Goal: Find contact information

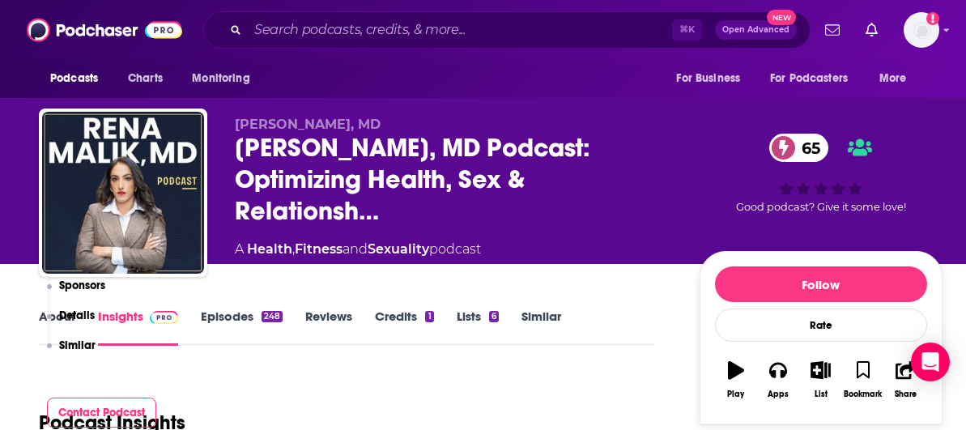
scroll to position [1387, 0]
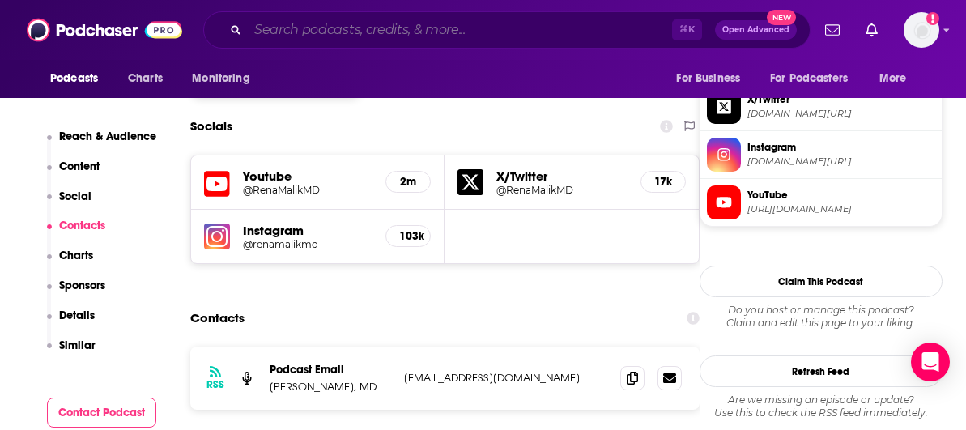
click at [345, 23] on input "Search podcasts, credits, & more..." at bounding box center [460, 30] width 424 height 26
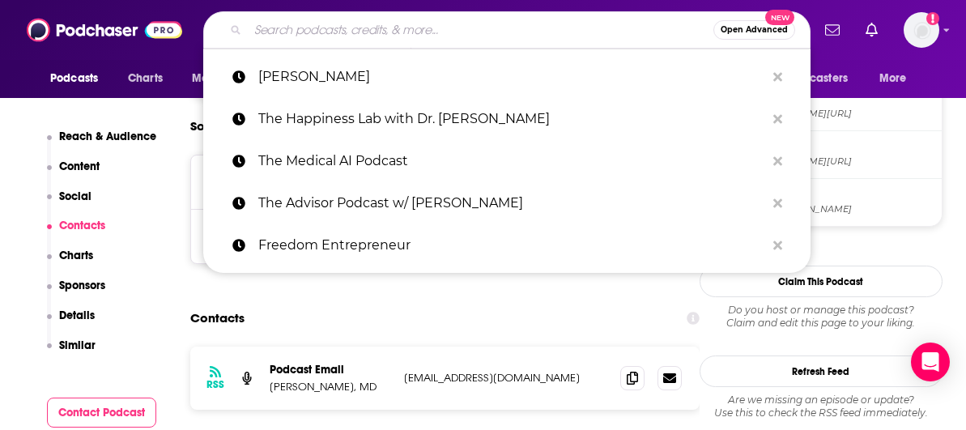
paste input "She Believed She Could™ Podcast"
type input "She Believed She Could™ Podcast"
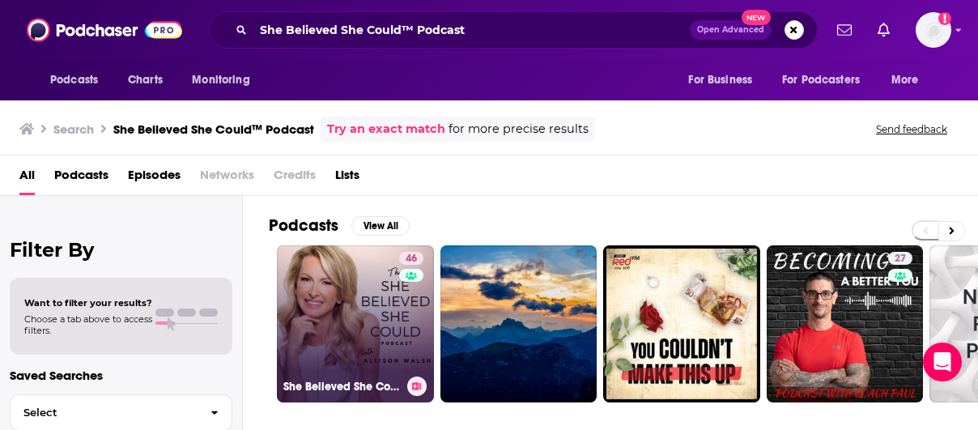
click at [350, 260] on link "46 She Believed She Could™ Podcast" at bounding box center [355, 323] width 157 height 157
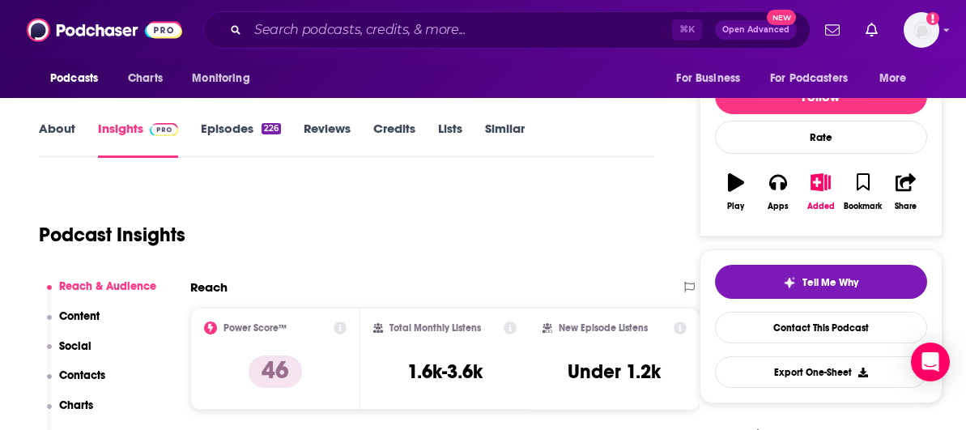
scroll to position [222, 0]
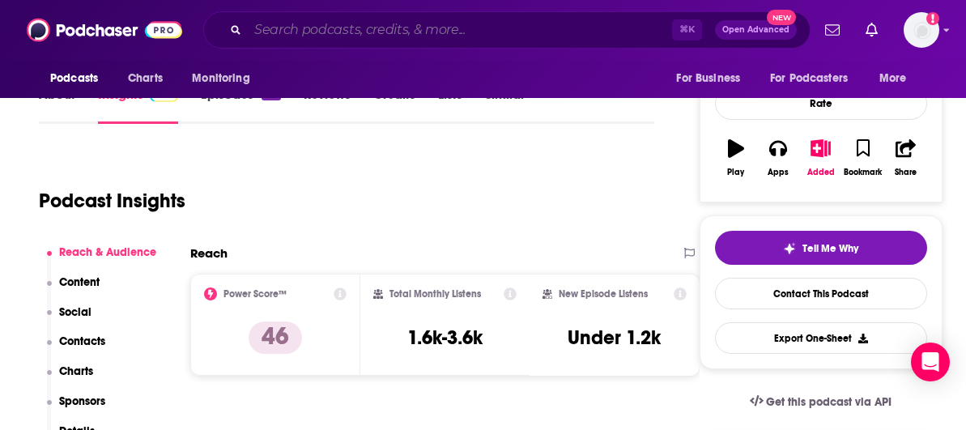
click at [314, 23] on input "Search podcasts, credits, & more..." at bounding box center [460, 30] width 424 height 26
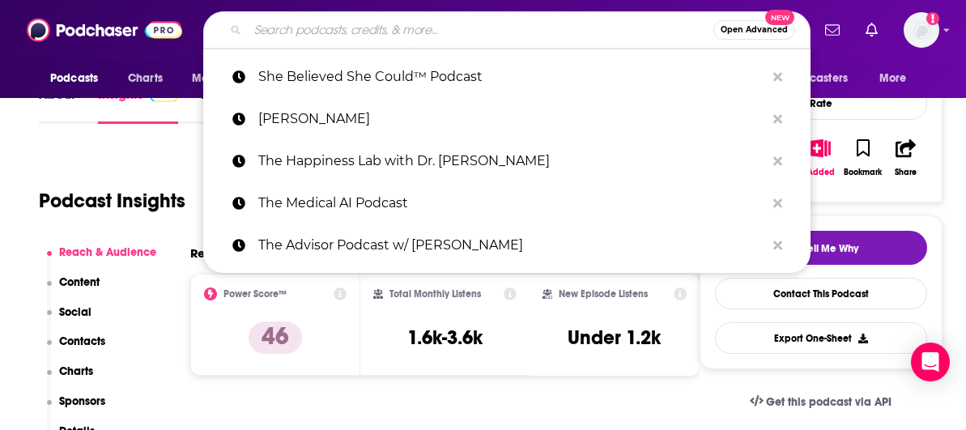
paste input "[PERSON_NAME] Show"
type input "[PERSON_NAME] Show"
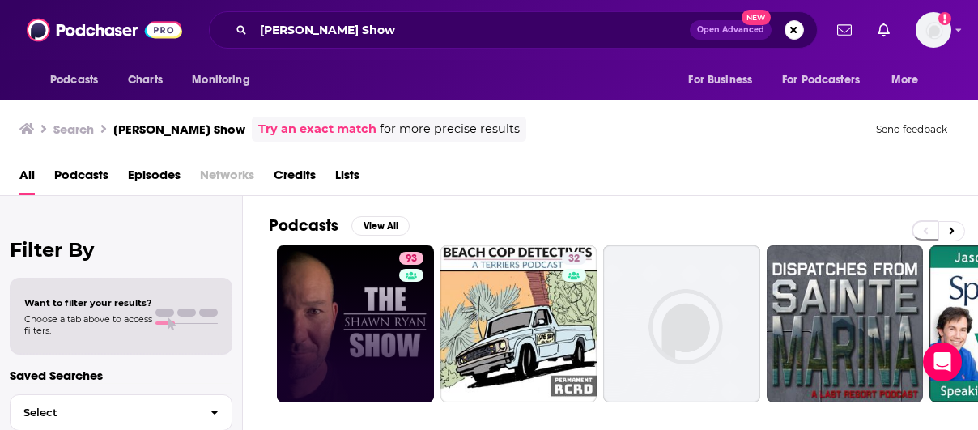
click at [354, 322] on link "93" at bounding box center [355, 323] width 157 height 157
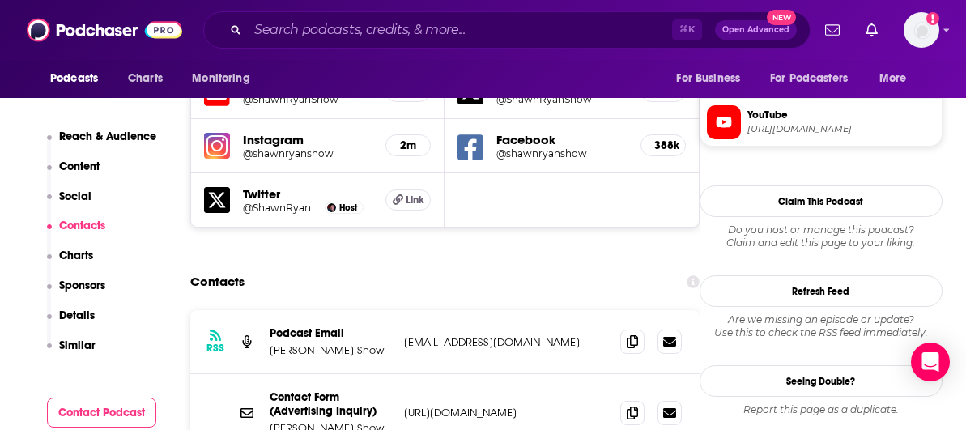
scroll to position [1516, 0]
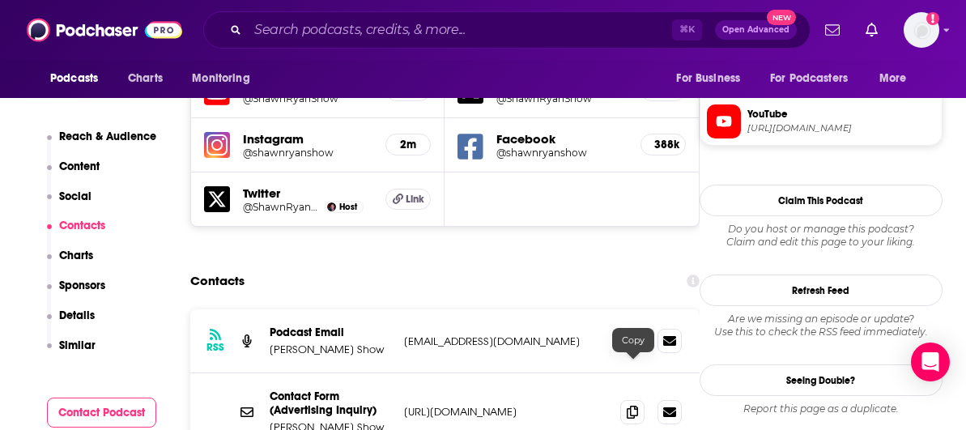
click at [479, 19] on input "Search podcasts, credits, & more..." at bounding box center [460, 30] width 424 height 26
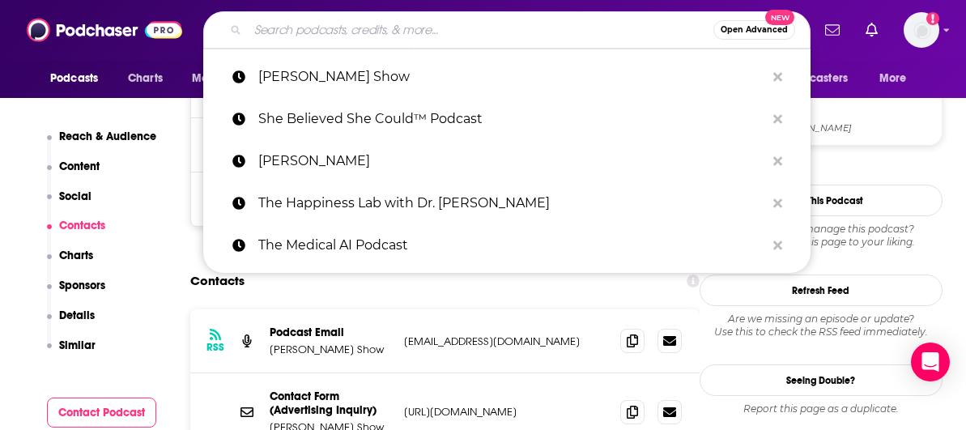
paste input "Honestly with [PERSON_NAME]"
type input "Honestly with [PERSON_NAME]"
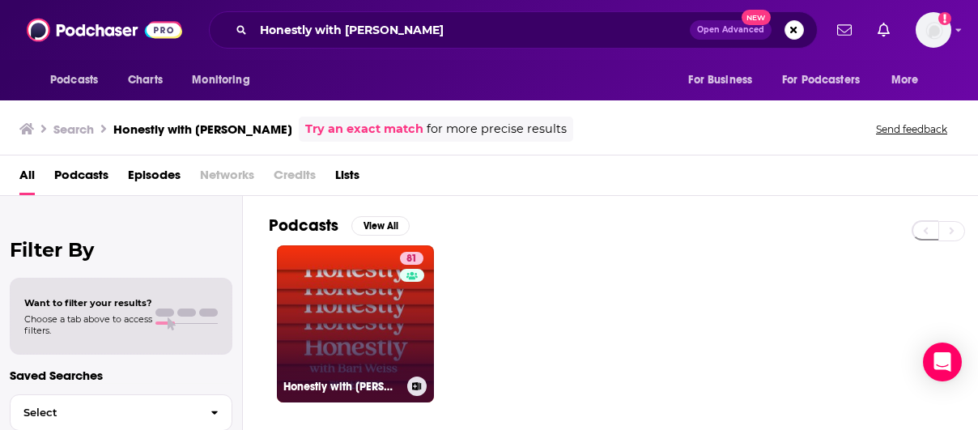
click at [385, 268] on link "81 Honestly with [PERSON_NAME]" at bounding box center [355, 323] width 157 height 157
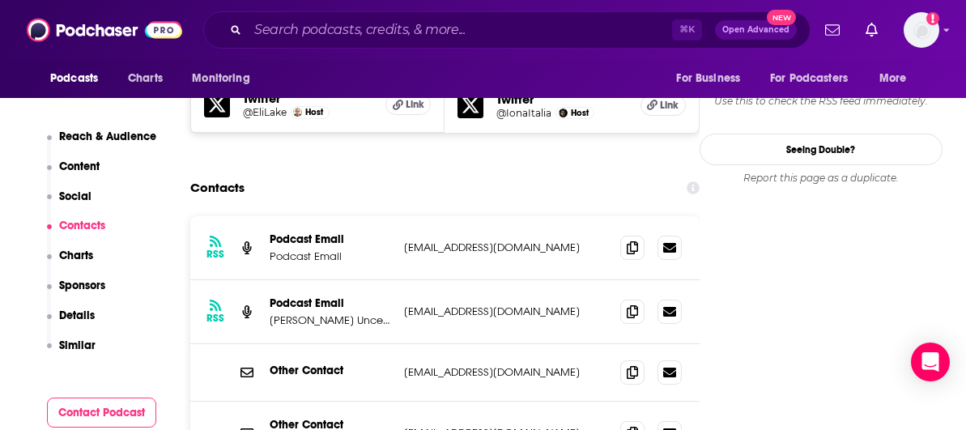
scroll to position [1544, 0]
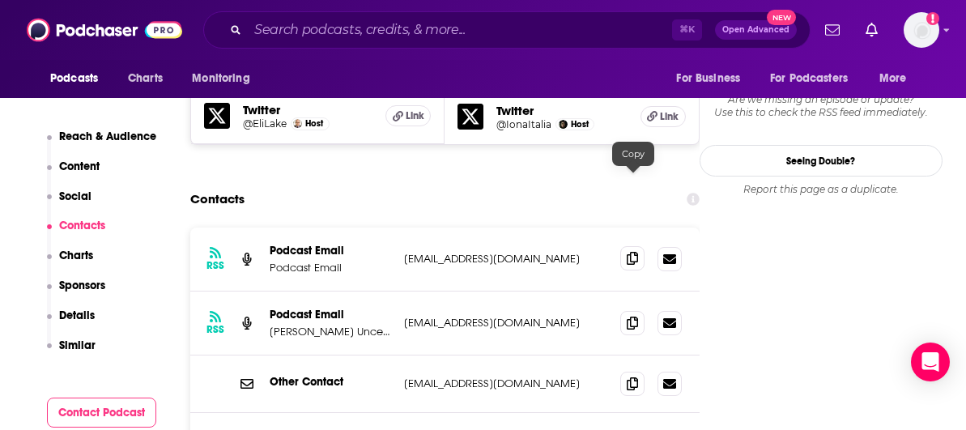
click at [636, 252] on icon at bounding box center [632, 258] width 11 height 13
click at [629, 316] on icon at bounding box center [632, 322] width 11 height 13
click at [434, 29] on input "Search podcasts, credits, & more..." at bounding box center [460, 30] width 424 height 26
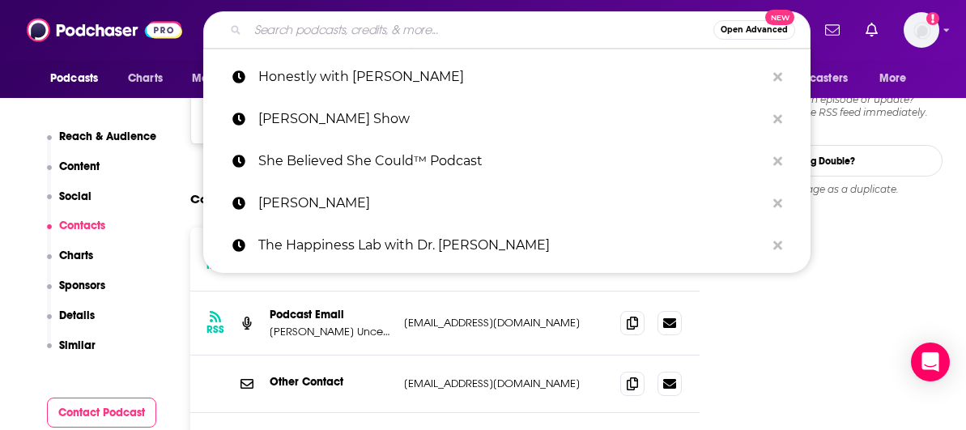
paste input "The [PERSON_NAME] Show"
type input "The [PERSON_NAME] Show"
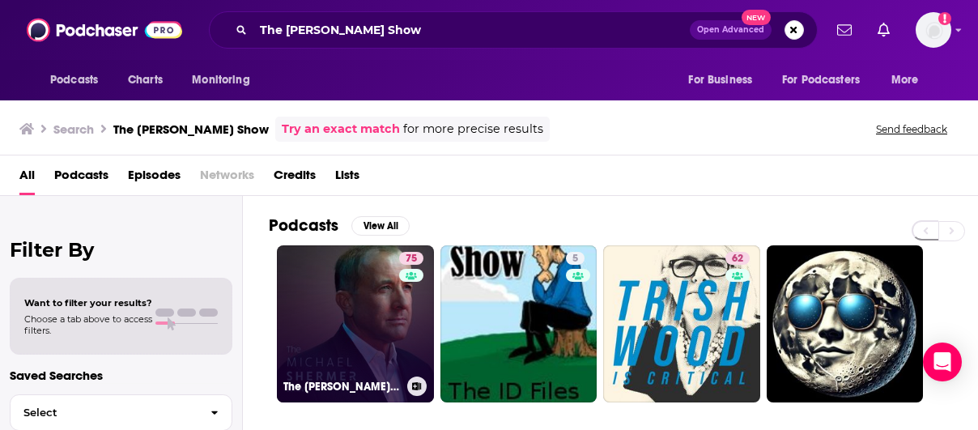
click at [345, 284] on link "75 The [PERSON_NAME] Show" at bounding box center [355, 323] width 157 height 157
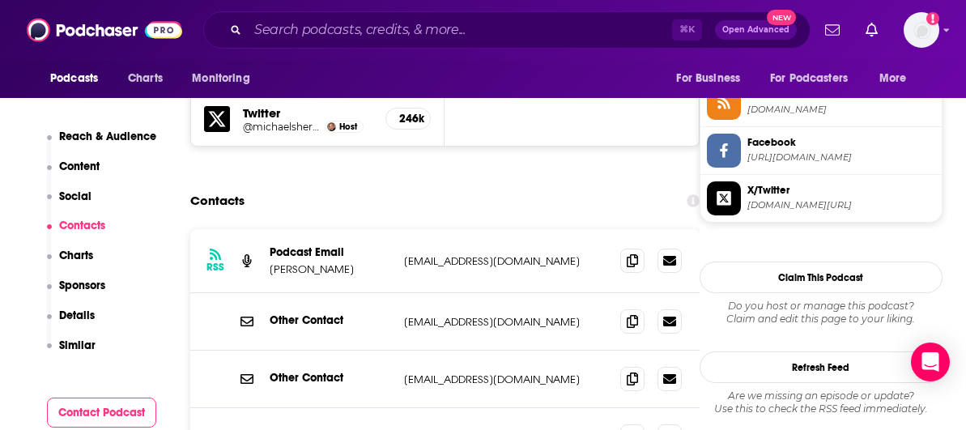
scroll to position [1507, 0]
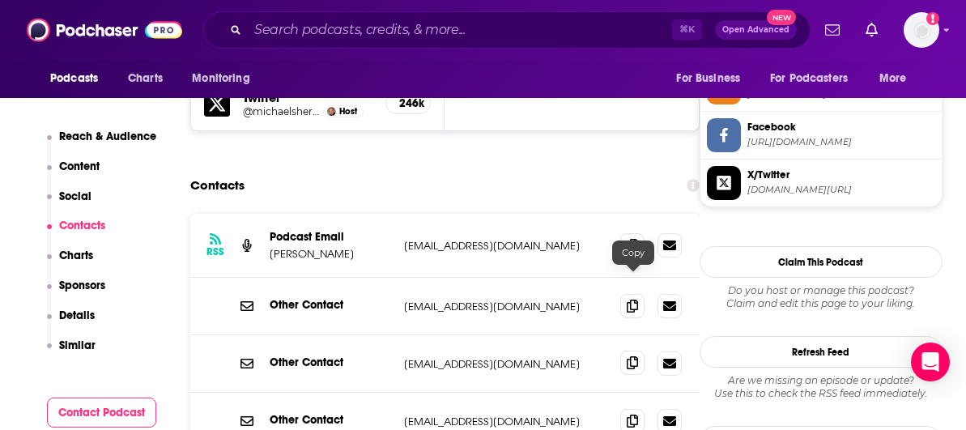
click at [636, 356] on icon at bounding box center [632, 362] width 11 height 13
click at [632, 238] on icon at bounding box center [632, 244] width 11 height 13
click at [409, 39] on input "Search podcasts, credits, & more..." at bounding box center [460, 30] width 424 height 26
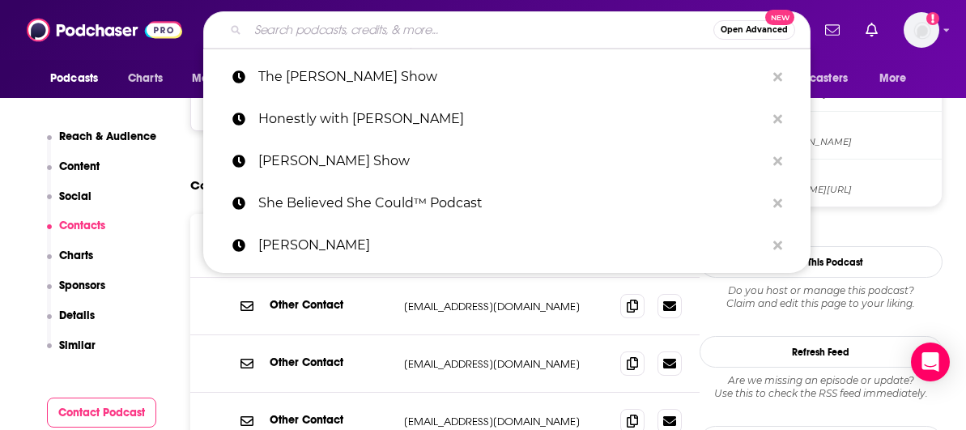
paste input "The Knowledge Project with [PERSON_NAME]"
type input "The Knowledge Project with [PERSON_NAME]"
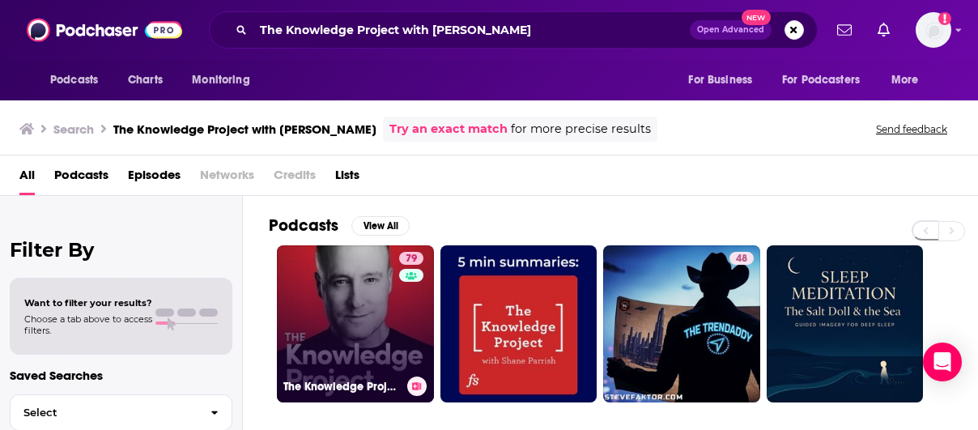
click at [368, 277] on link "79 The Knowledge Project with [PERSON_NAME]" at bounding box center [355, 323] width 157 height 157
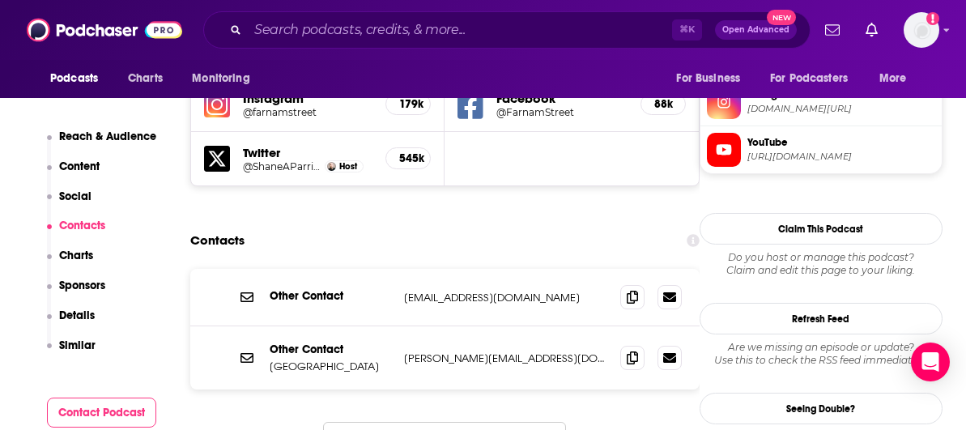
scroll to position [1552, 0]
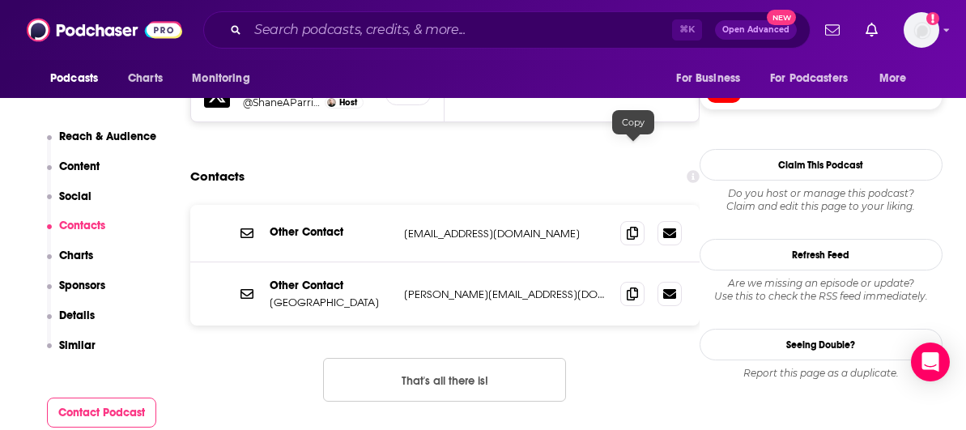
drag, startPoint x: 629, startPoint y: 149, endPoint x: 595, endPoint y: 151, distance: 34.1
click at [629, 227] on icon at bounding box center [632, 233] width 11 height 13
click at [637, 287] on icon at bounding box center [632, 293] width 11 height 13
click at [450, 15] on div "⌘ K Open Advanced New" at bounding box center [506, 29] width 607 height 37
click at [449, 23] on input "Search podcasts, credits, & more..." at bounding box center [460, 30] width 424 height 26
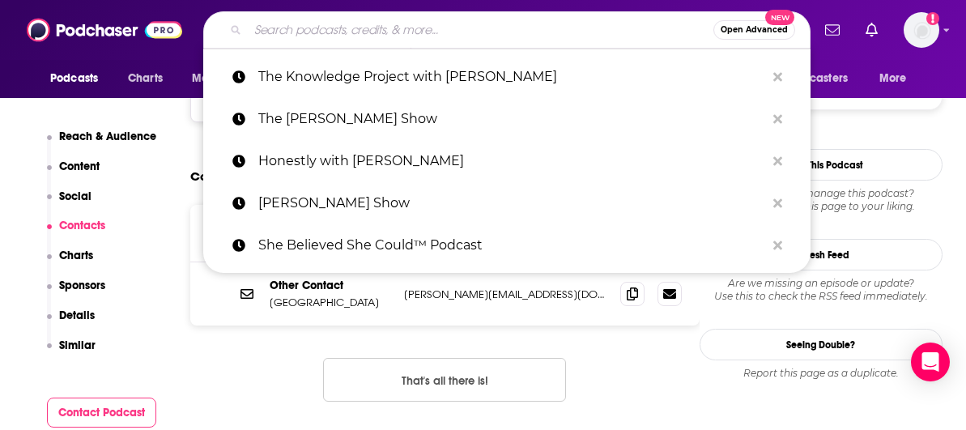
paste input "How To!"
type input "How To!"
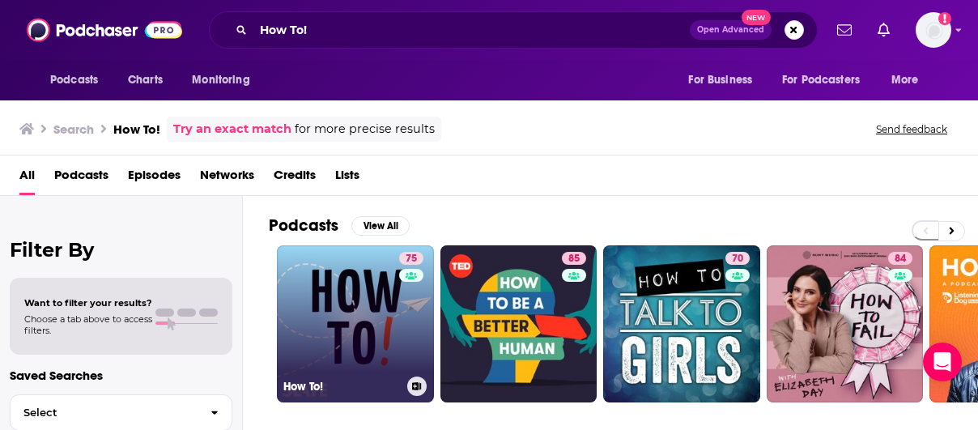
click at [384, 347] on link "75 How To!" at bounding box center [355, 323] width 157 height 157
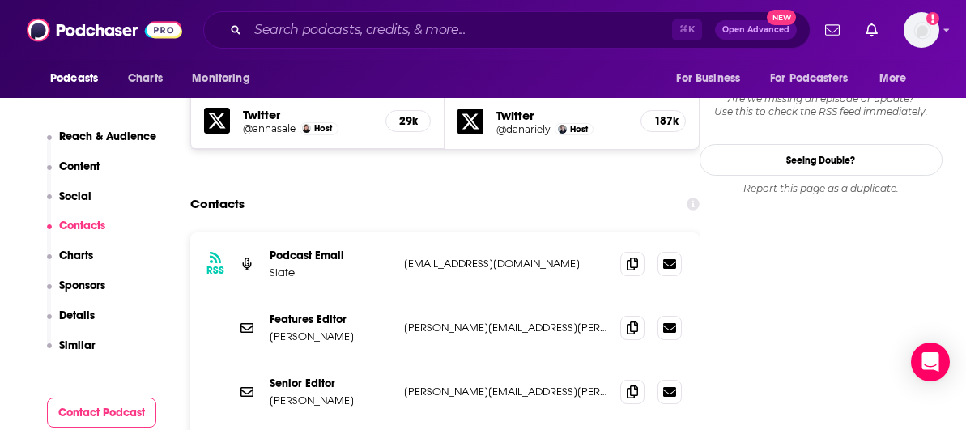
scroll to position [1355, 0]
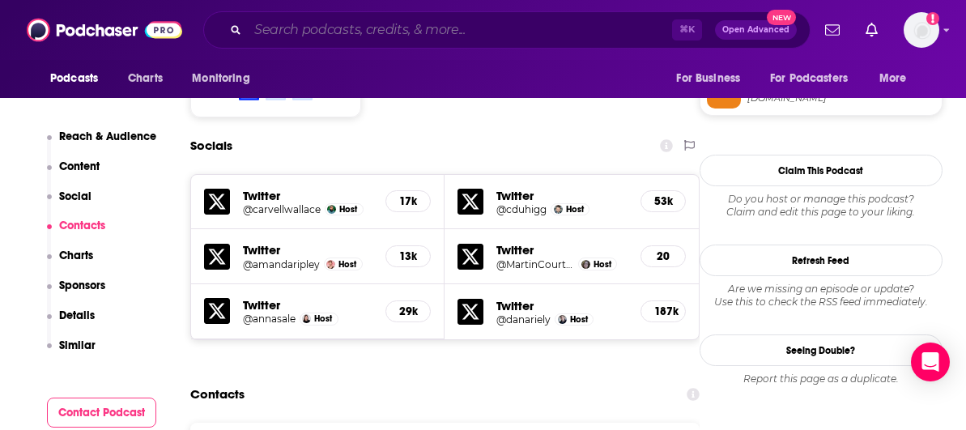
click at [450, 29] on input "Search podcasts, credits, & more..." at bounding box center [460, 30] width 424 height 26
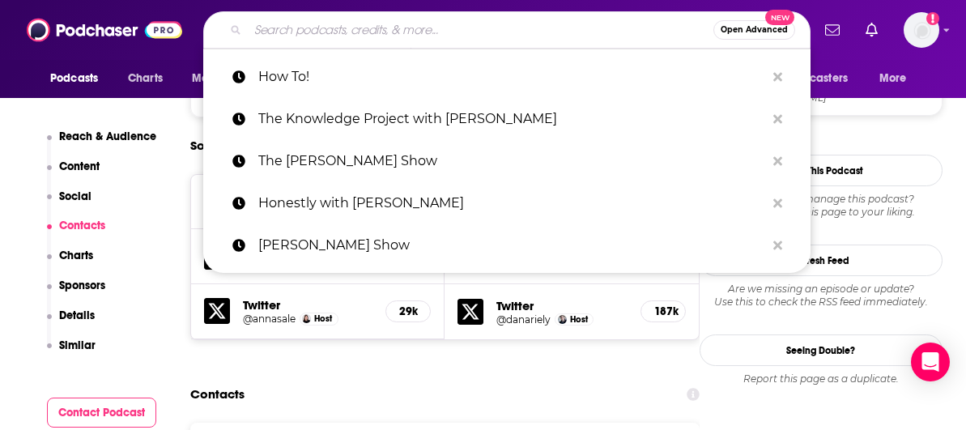
paste input "Financial Feminist"
type input "Financial Feminist"
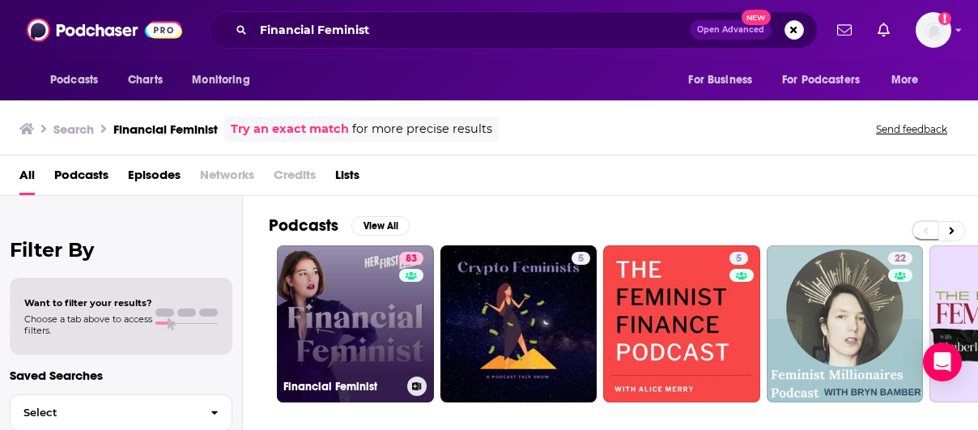
click at [367, 302] on link "83 Financial Feminist" at bounding box center [355, 323] width 157 height 157
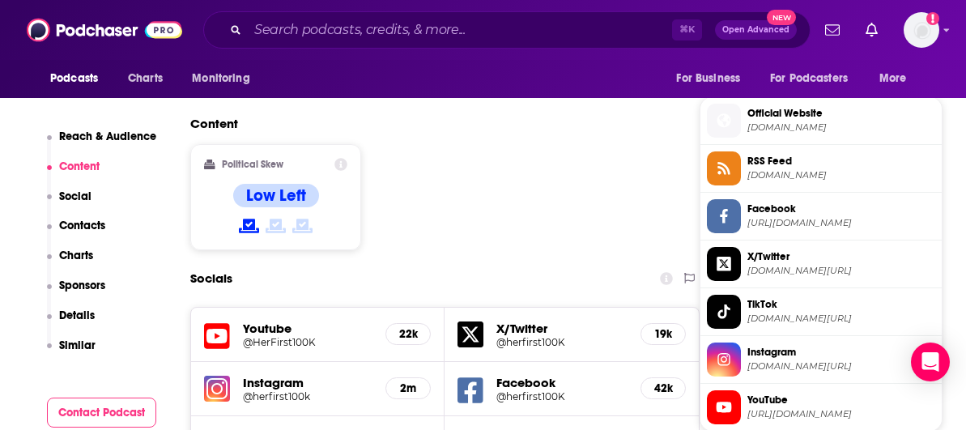
scroll to position [1495, 0]
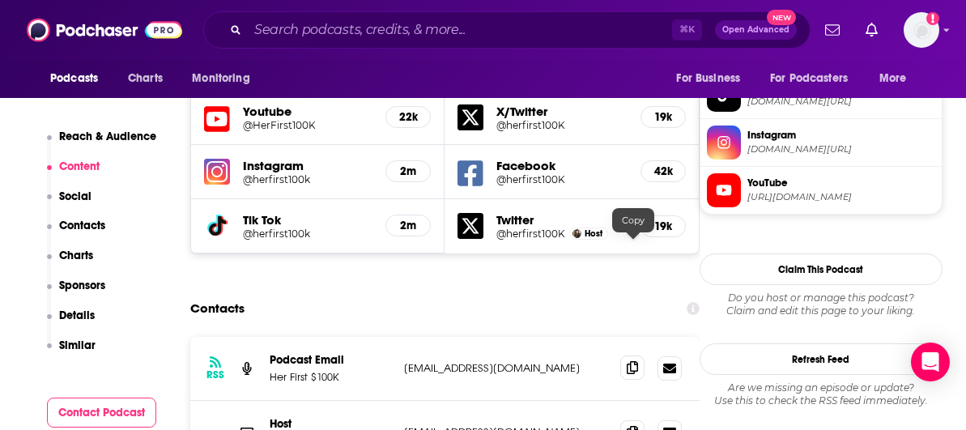
click at [637, 361] on icon at bounding box center [632, 367] width 11 height 13
click at [630, 420] on span at bounding box center [632, 432] width 24 height 24
